Goal: Information Seeking & Learning: Learn about a topic

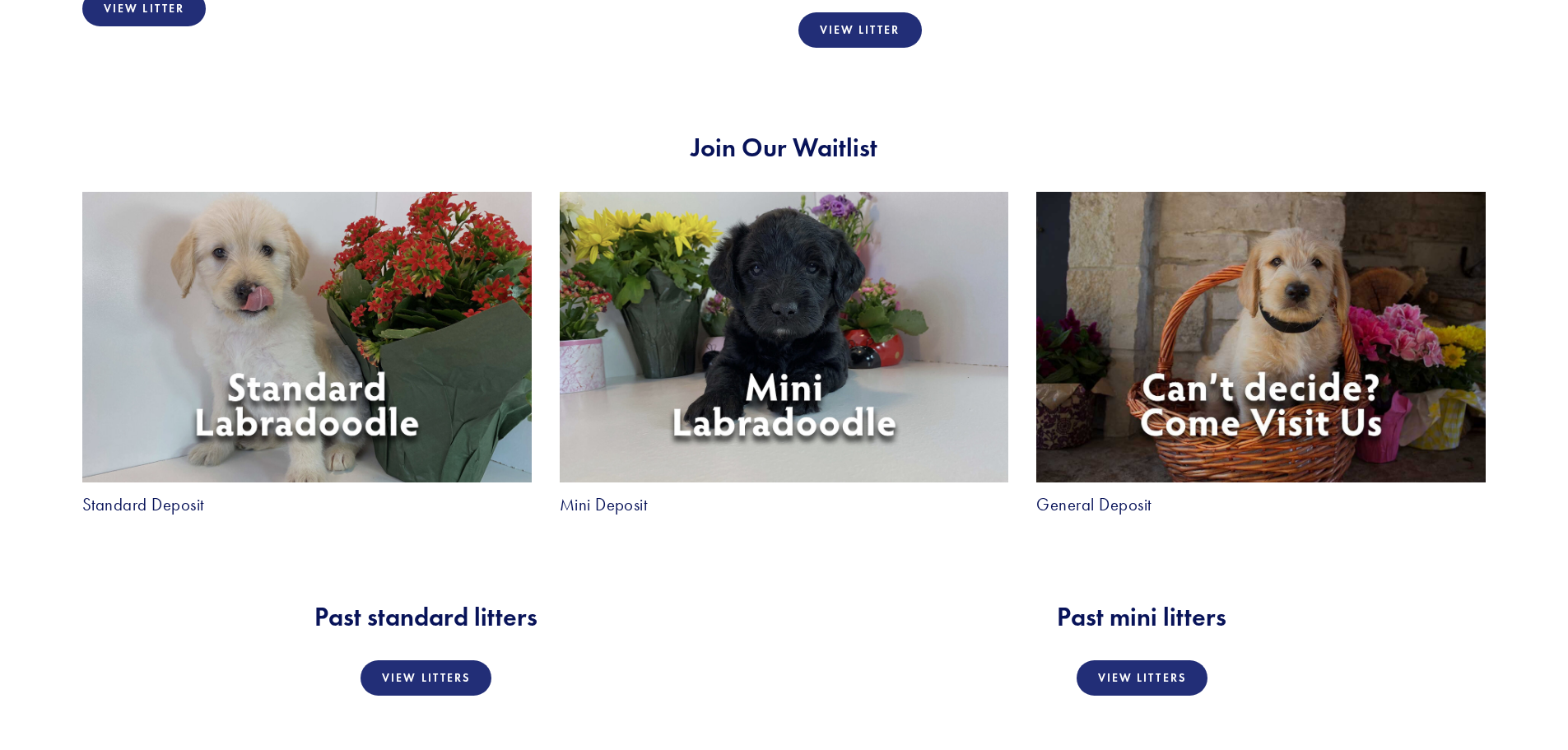
scroll to position [3046, 0]
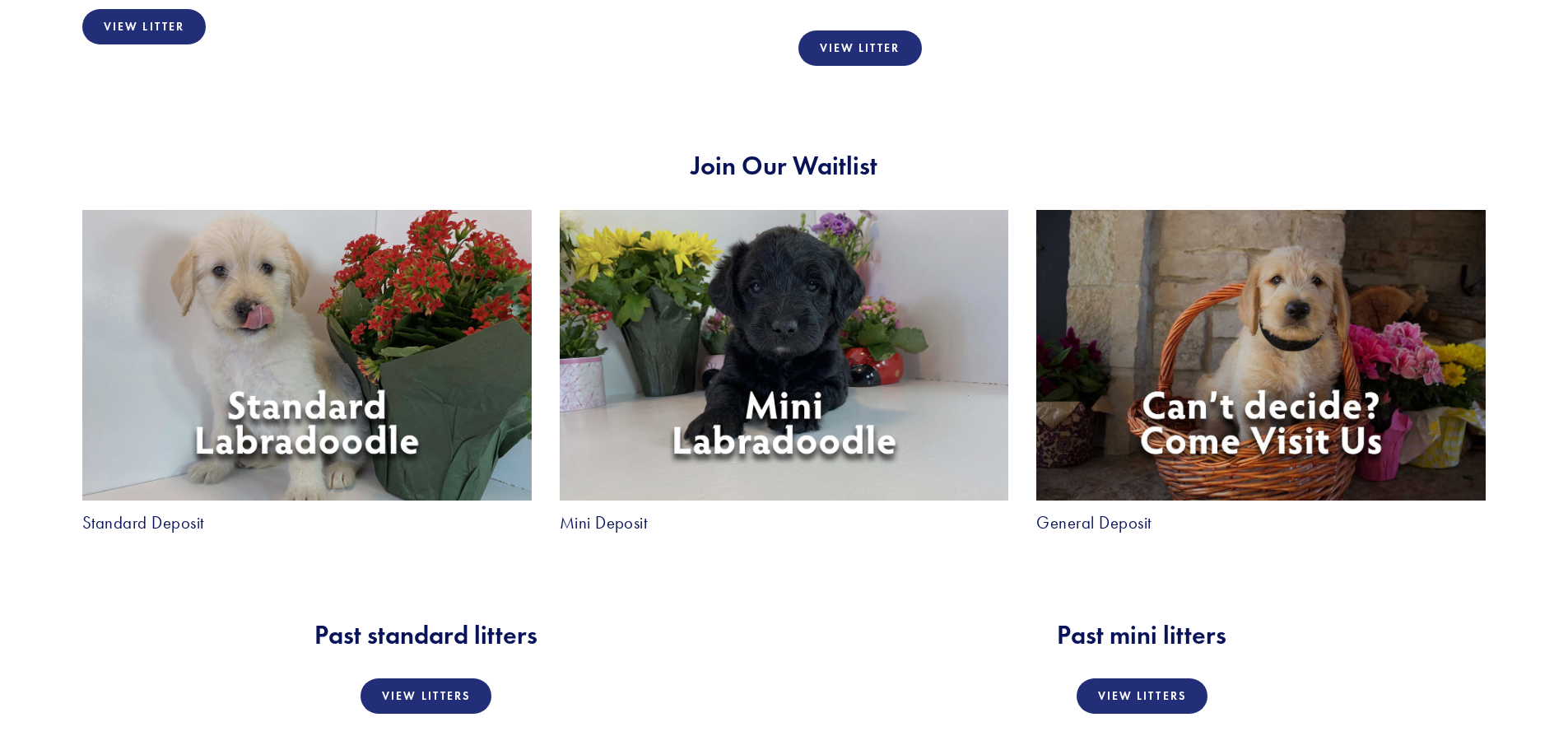
click at [785, 314] on img at bounding box center [785, 355] width 450 height 290
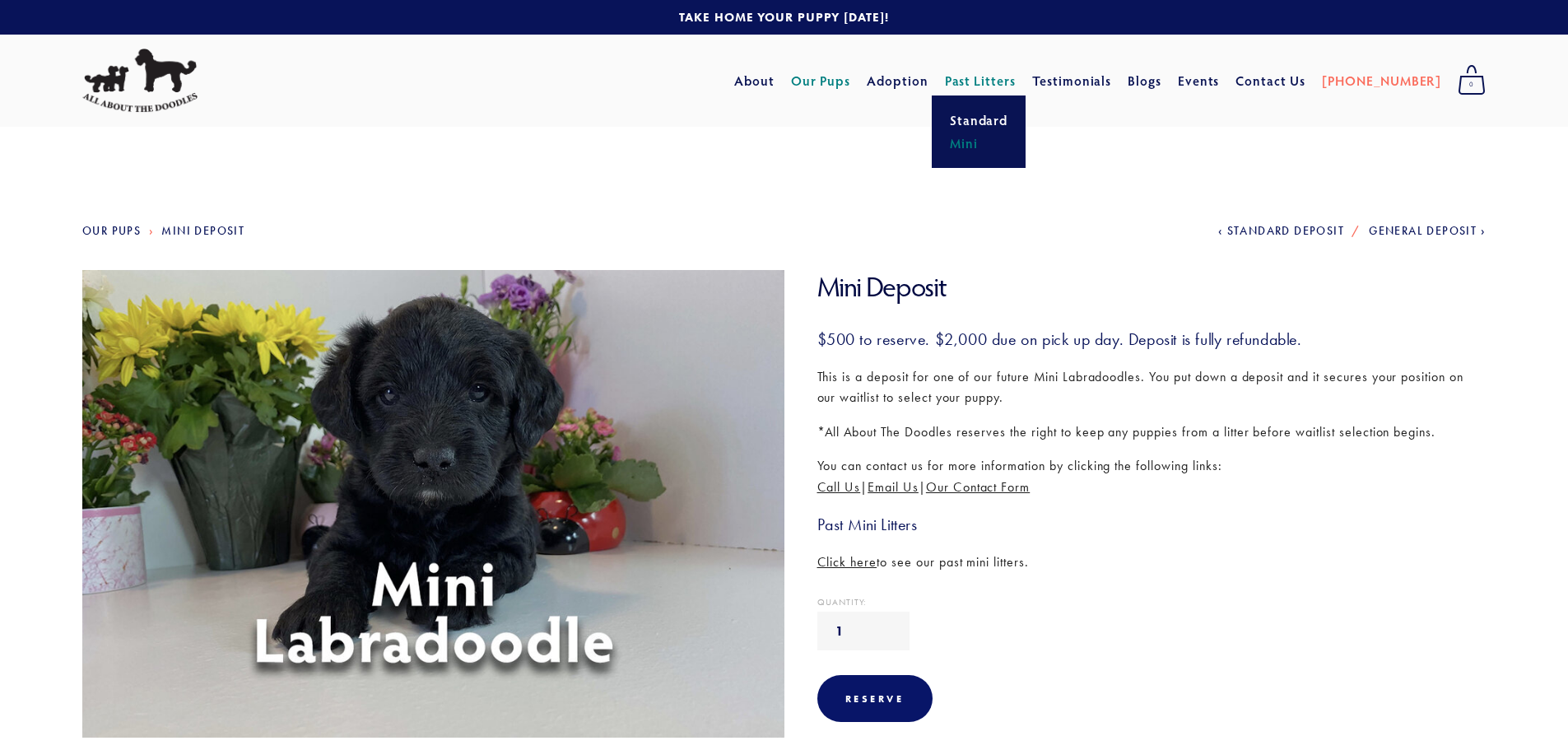
click at [1002, 80] on link "Past Litters" at bounding box center [981, 80] width 72 height 17
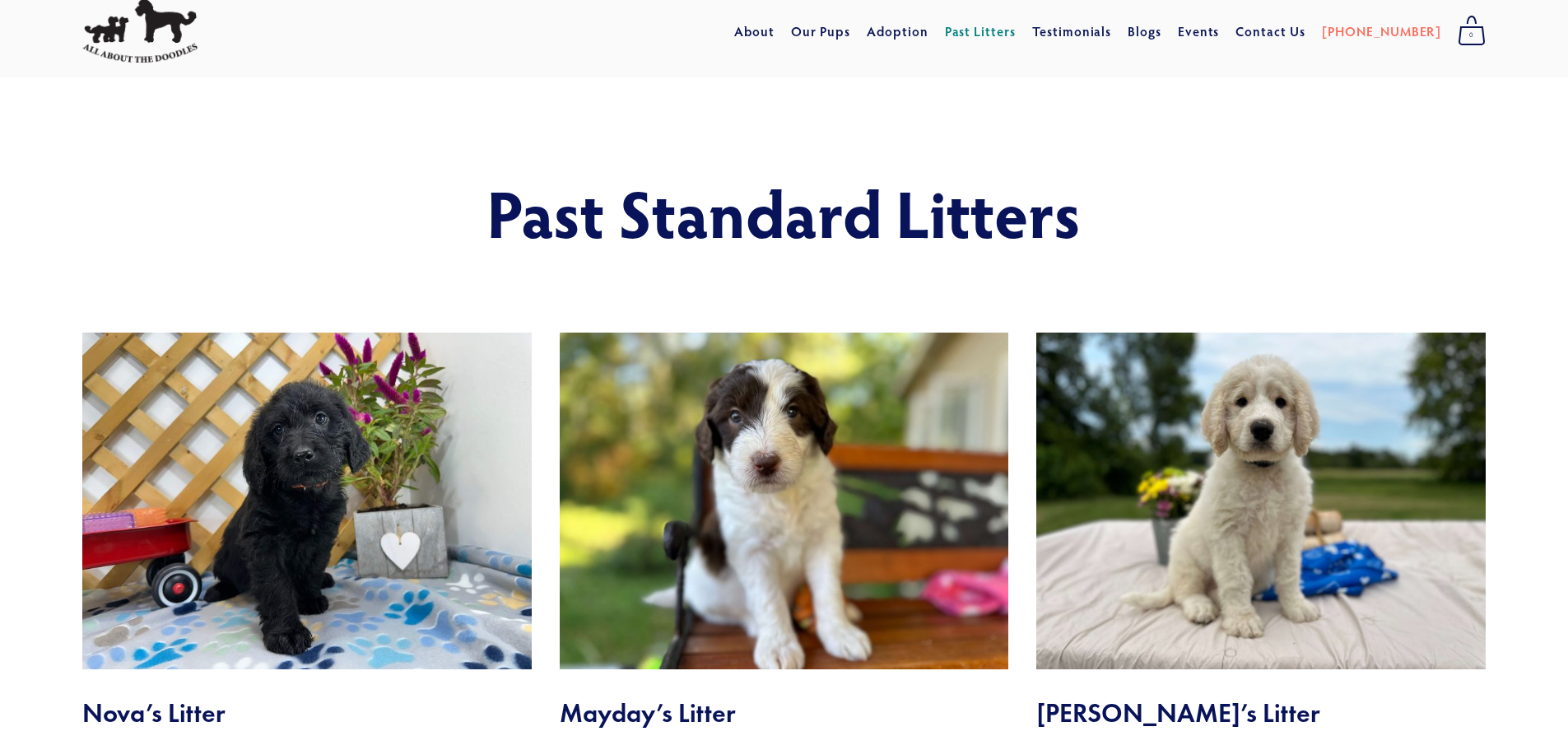
scroll to position [165, 0]
